Goal: Task Accomplishment & Management: Complete application form

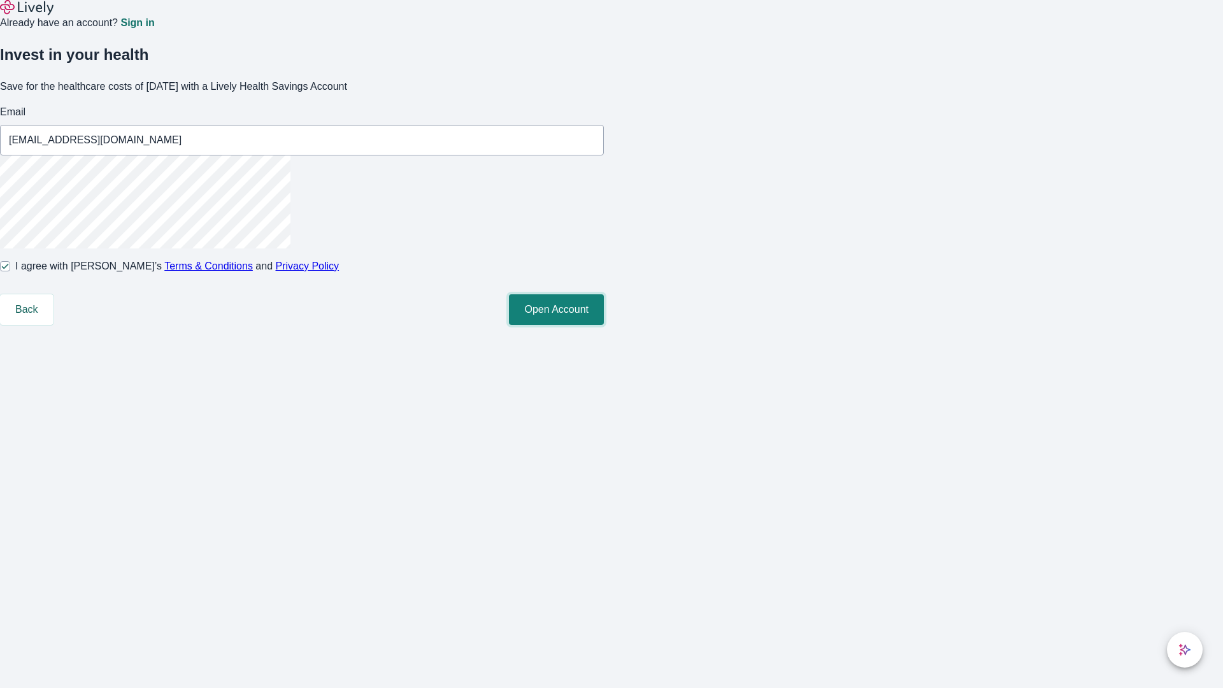
click at [604, 325] on button "Open Account" at bounding box center [556, 309] width 95 height 31
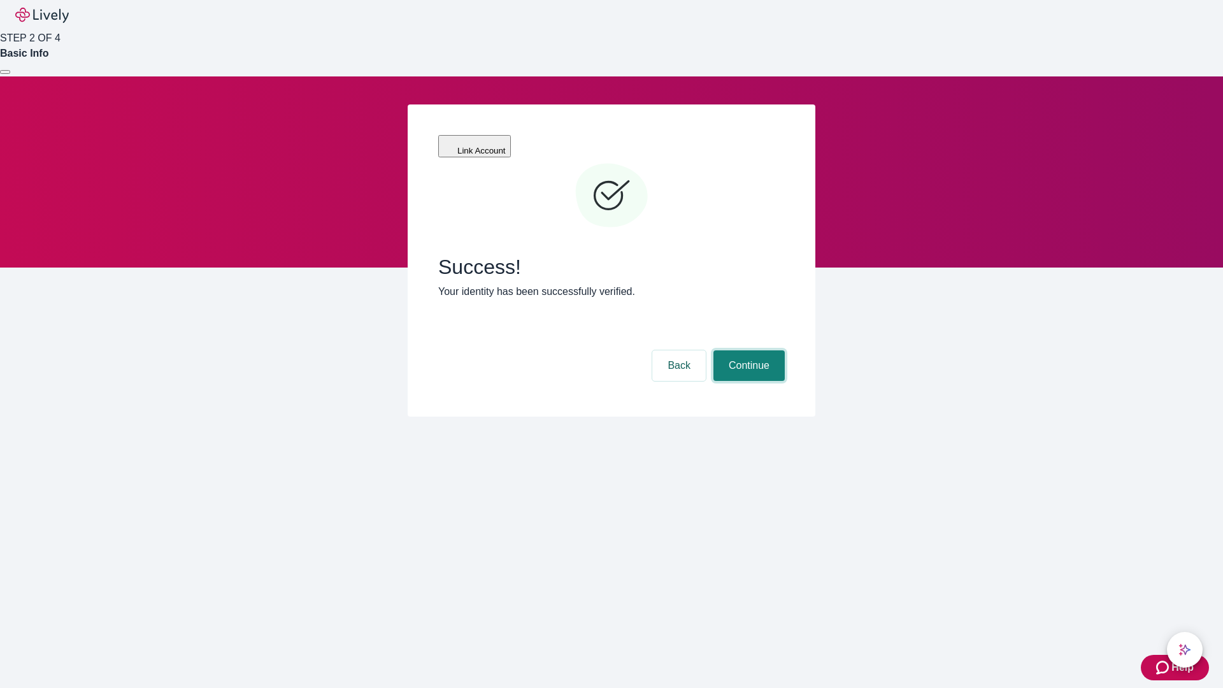
click at [747, 350] on button "Continue" at bounding box center [748, 365] width 71 height 31
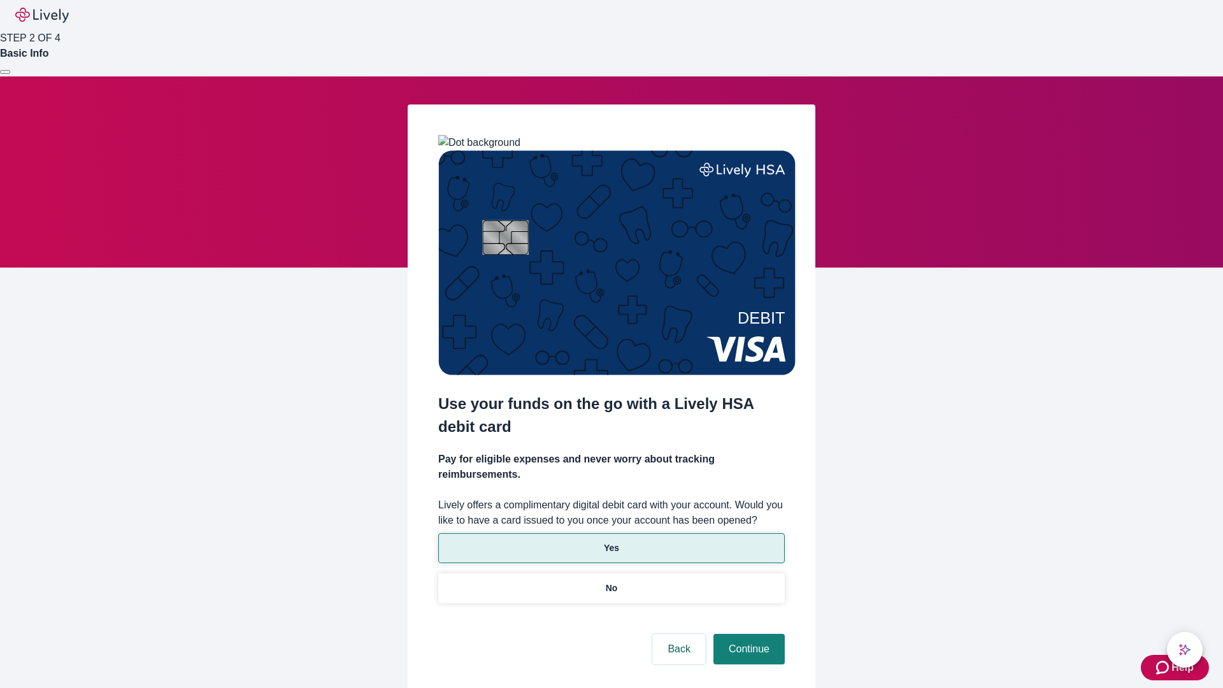
click at [611, 541] on p "Yes" at bounding box center [611, 547] width 15 height 13
click at [747, 634] on button "Continue" at bounding box center [748, 649] width 71 height 31
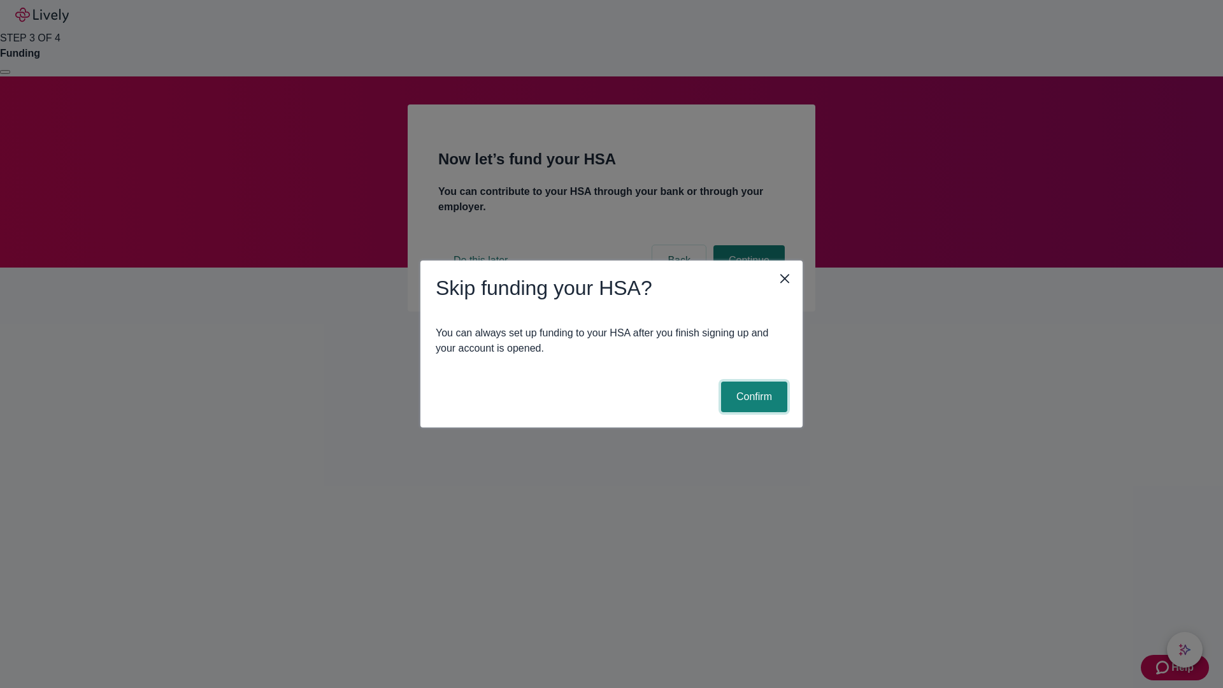
click at [752, 397] on button "Confirm" at bounding box center [754, 396] width 66 height 31
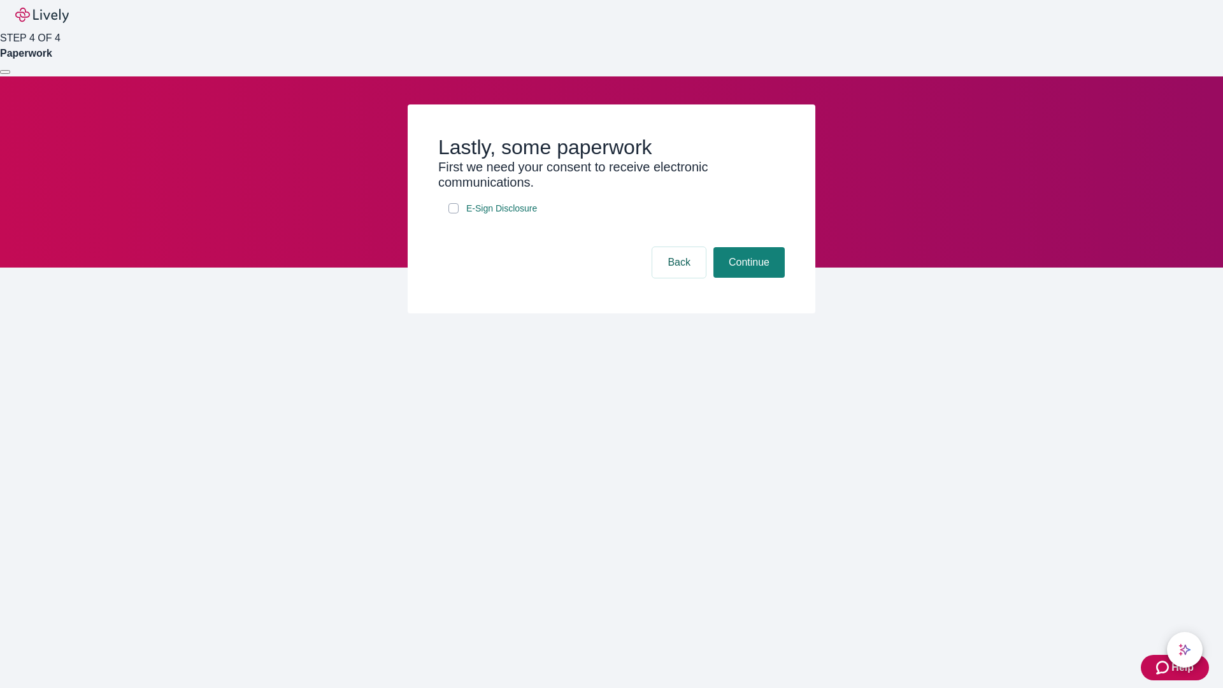
click at [453, 213] on input "E-Sign Disclosure" at bounding box center [453, 208] width 10 height 10
checkbox input "true"
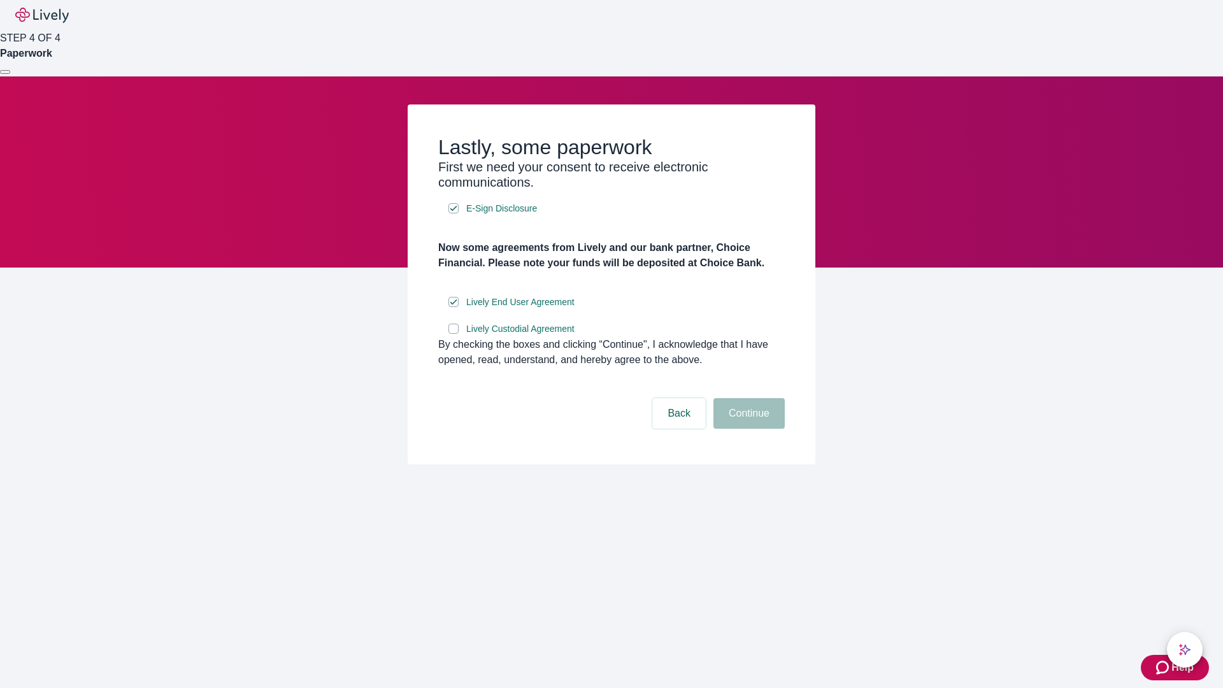
click at [453, 334] on input "Lively Custodial Agreement" at bounding box center [453, 328] width 10 height 10
checkbox input "true"
click at [747, 429] on button "Continue" at bounding box center [748, 413] width 71 height 31
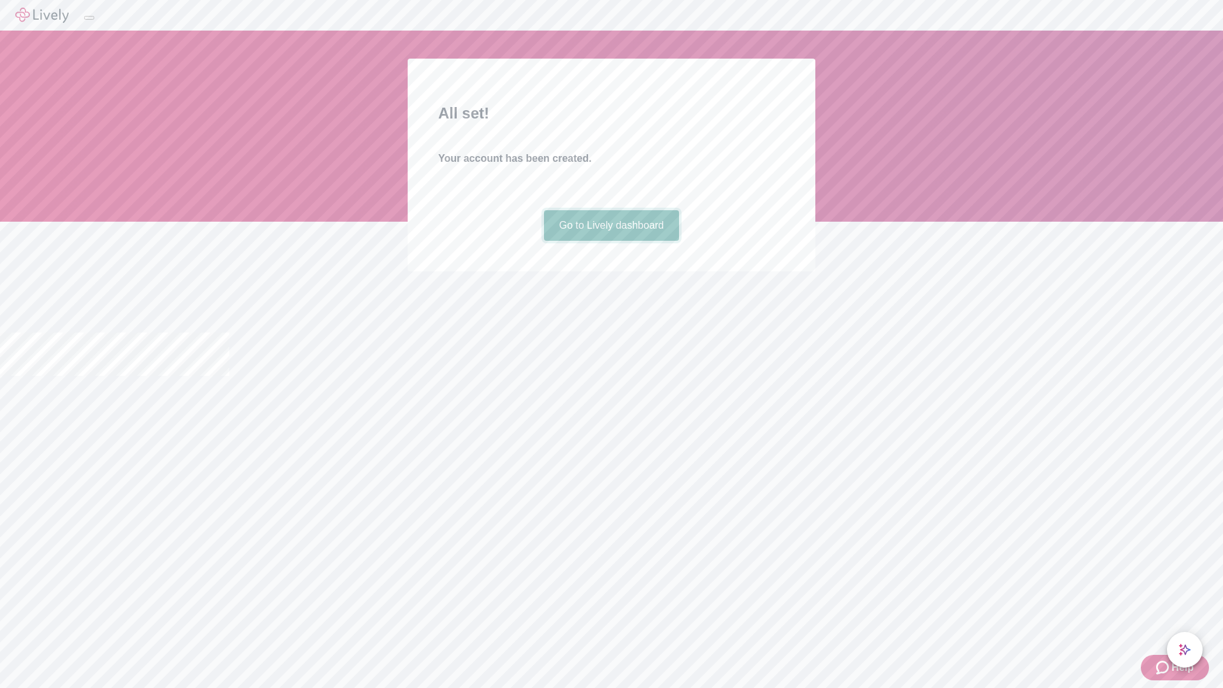
click at [611, 241] on link "Go to Lively dashboard" at bounding box center [612, 225] width 136 height 31
